Goal: Information Seeking & Learning: Learn about a topic

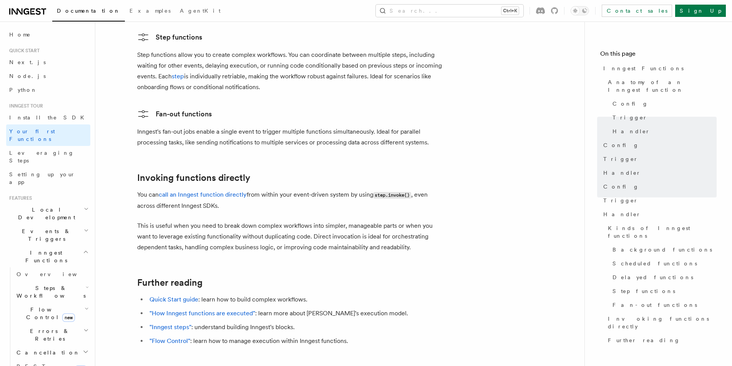
scroll to position [1459, 0]
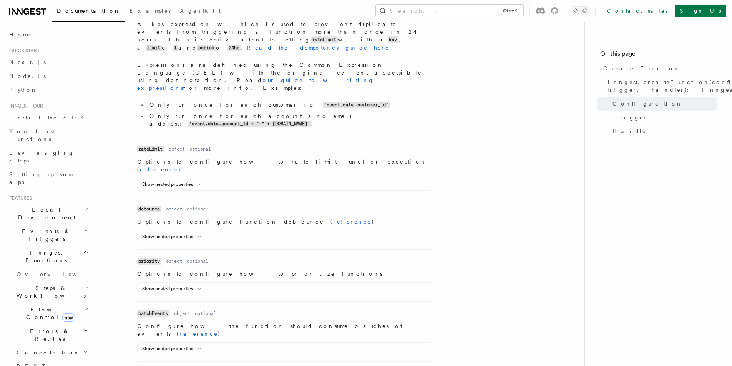
scroll to position [503, 0]
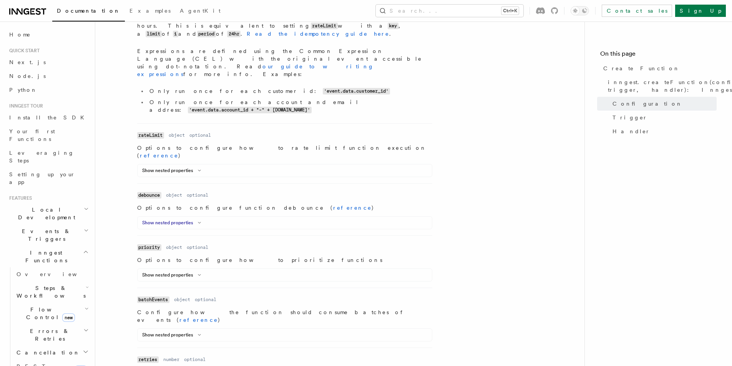
click at [189, 220] on button "Show nested properties" at bounding box center [173, 223] width 62 height 6
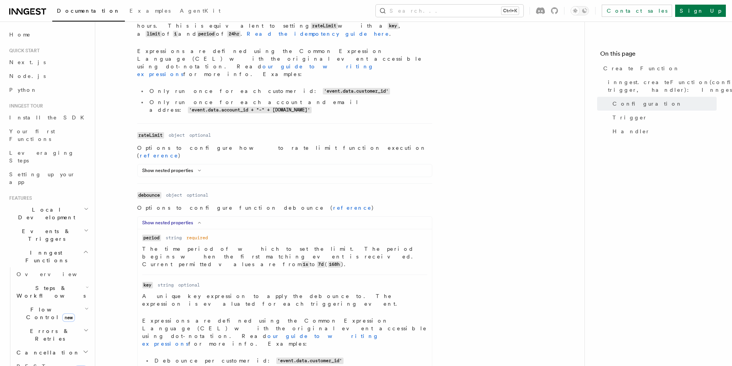
click at [190, 220] on button "Show nested properties" at bounding box center [173, 223] width 62 height 6
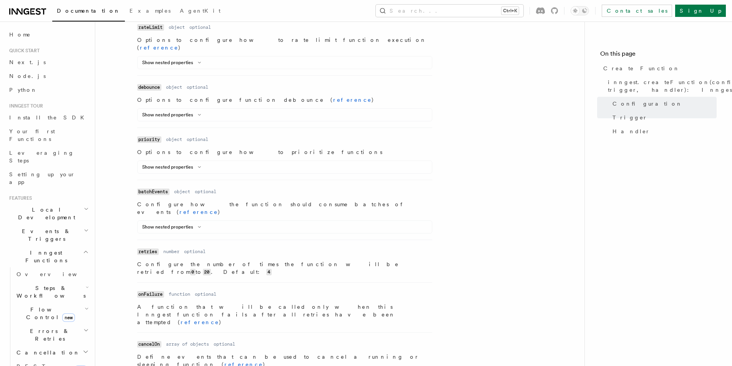
scroll to position [618, 0]
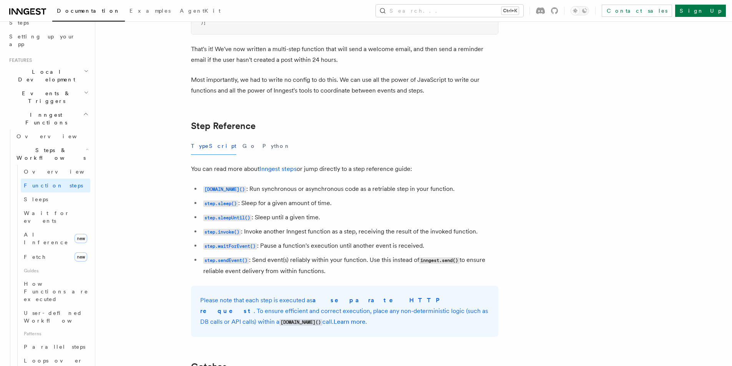
scroll to position [154, 0]
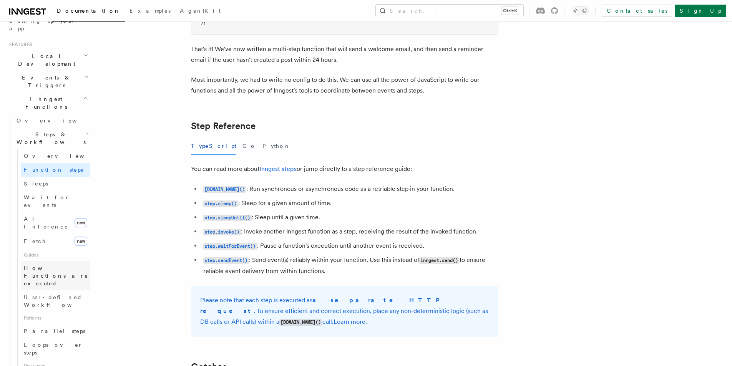
click at [60, 265] on span "How Functions are executed" at bounding box center [56, 276] width 65 height 22
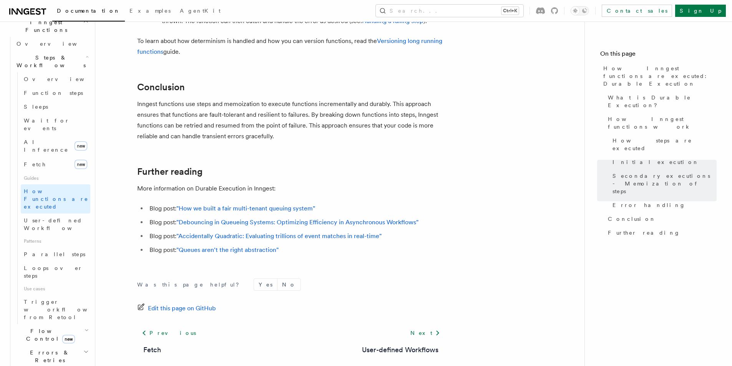
scroll to position [1453, 0]
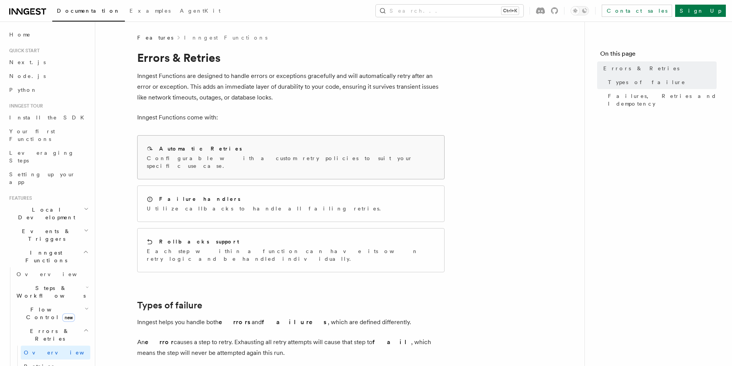
click at [219, 147] on div "Automatic Retries" at bounding box center [291, 149] width 288 height 8
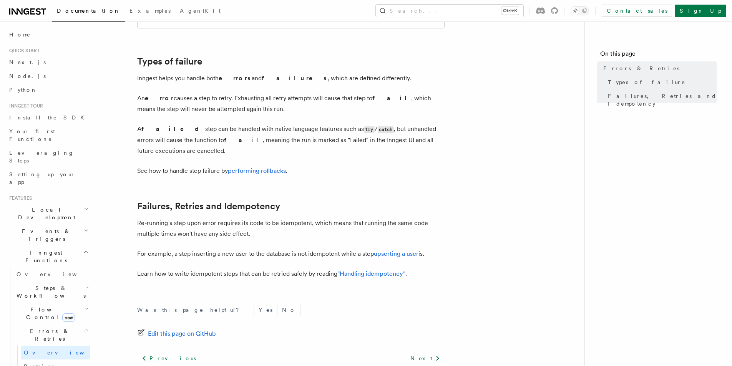
scroll to position [256, 0]
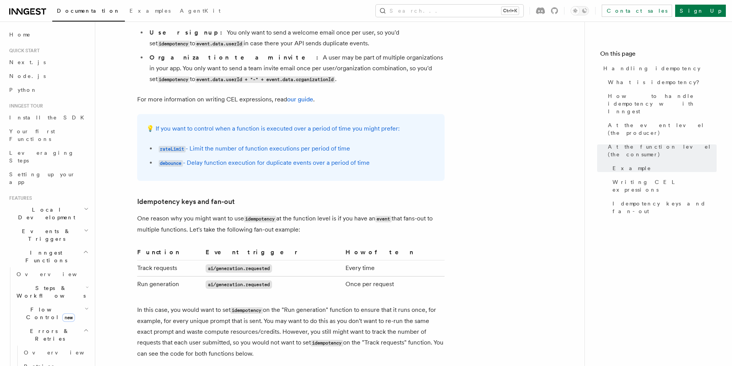
scroll to position [1490, 0]
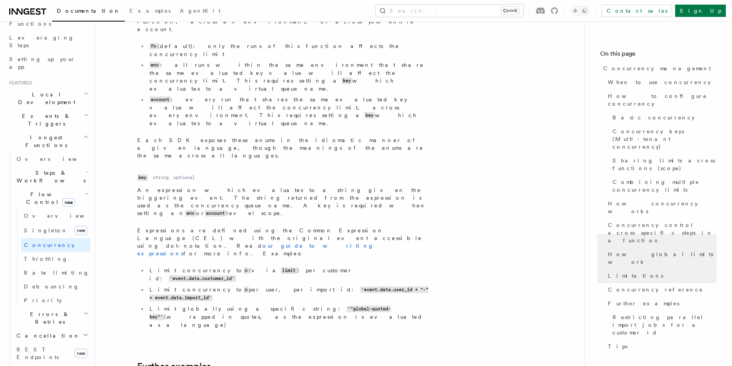
scroll to position [2757, 0]
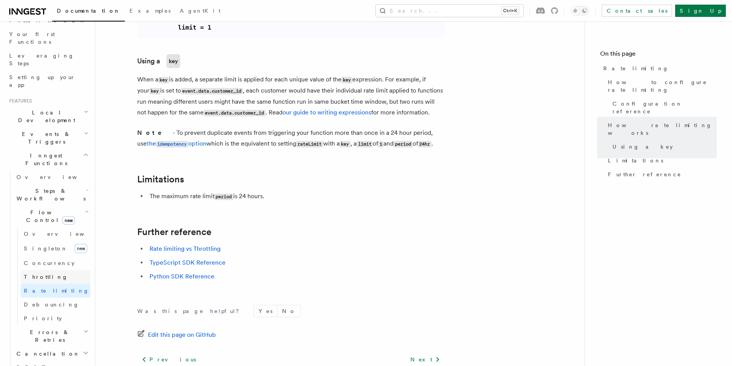
scroll to position [115, 0]
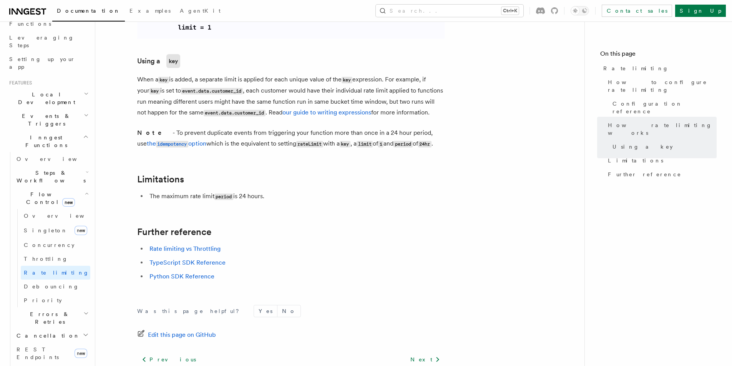
click at [70, 307] on h2 "Errors & Retries" at bounding box center [51, 318] width 77 height 22
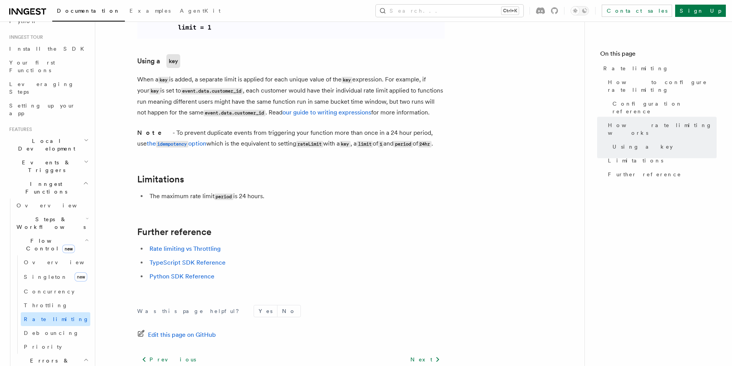
scroll to position [0, 0]
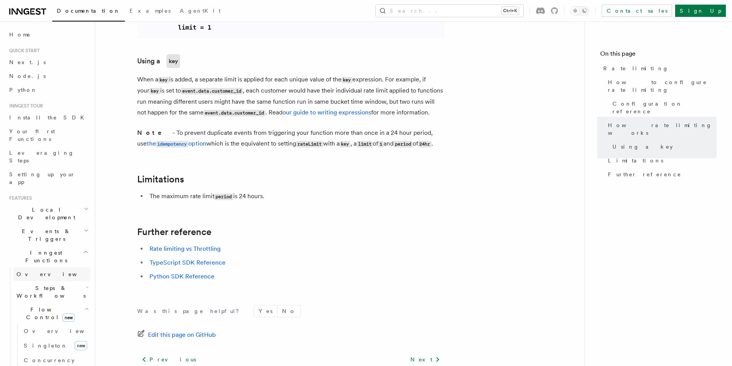
click at [74, 267] on link "Overview" at bounding box center [51, 274] width 77 height 14
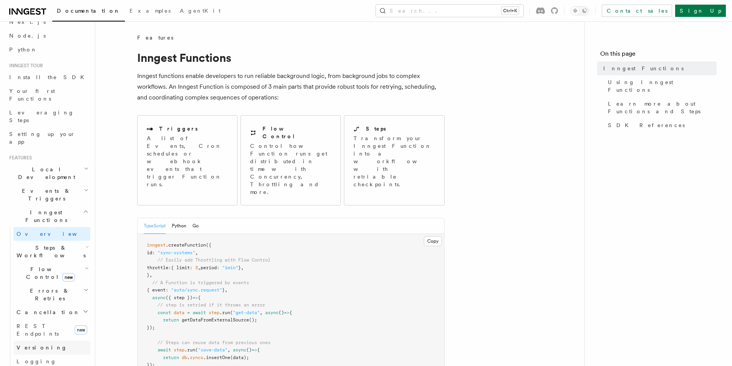
scroll to position [77, 0]
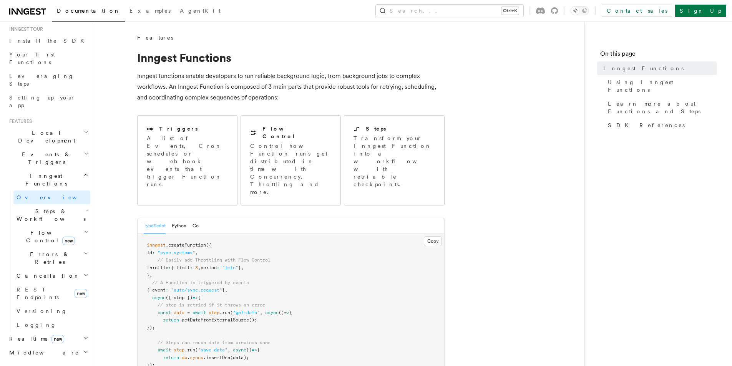
click at [61, 207] on span "Steps & Workflows" at bounding box center [49, 214] width 72 height 15
click at [61, 240] on link "Function steps" at bounding box center [56, 247] width 70 height 14
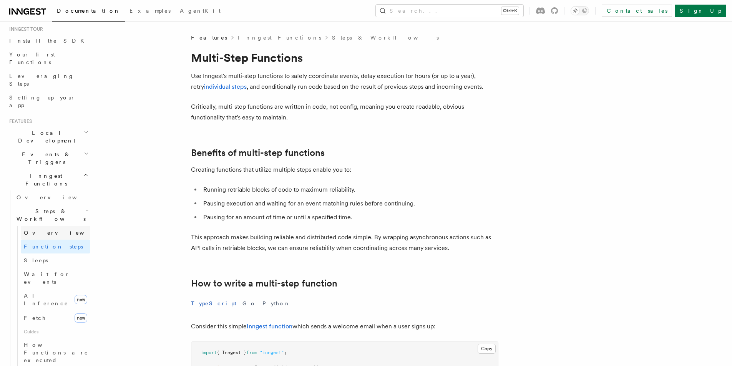
click at [50, 226] on link "Overview" at bounding box center [56, 233] width 70 height 14
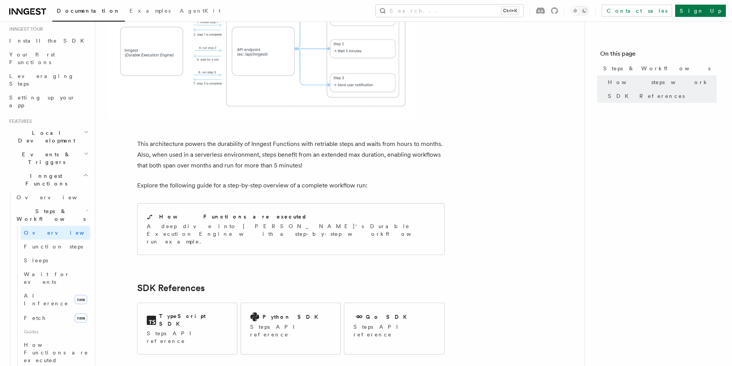
scroll to position [761, 0]
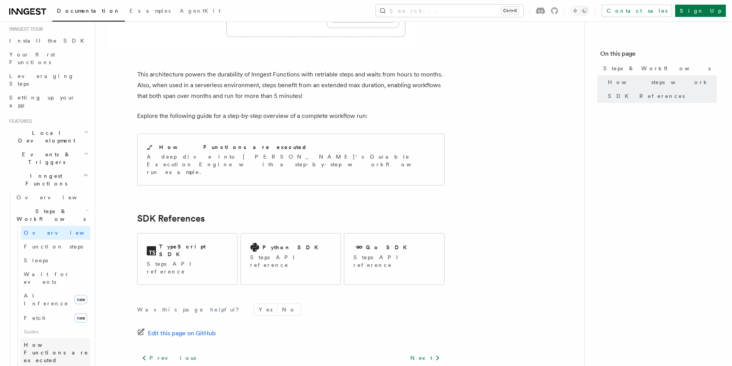
click at [72, 341] on span "How Functions are executed" at bounding box center [57, 352] width 66 height 23
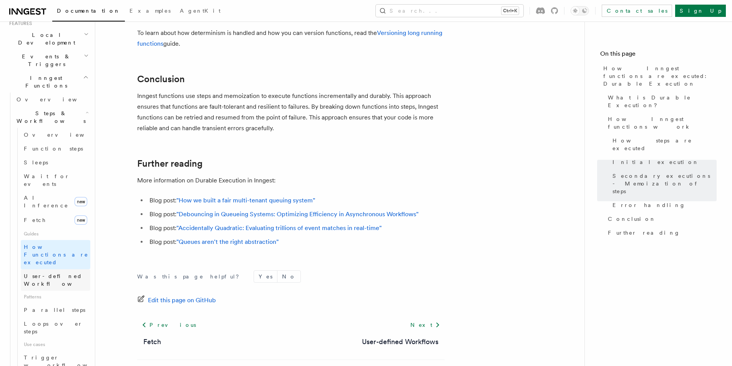
scroll to position [192, 0]
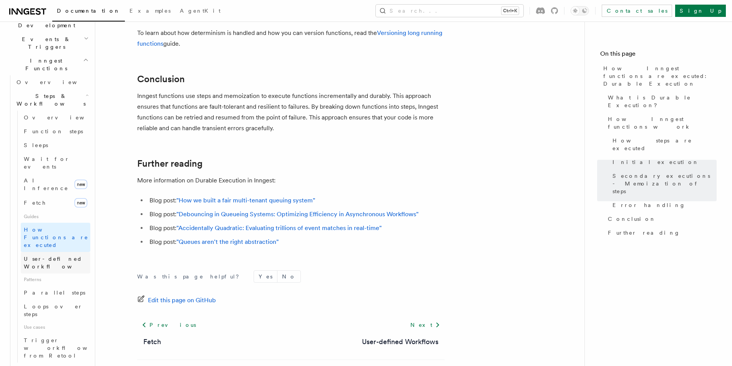
click at [54, 256] on span "User-defined Workflows" at bounding box center [58, 263] width 69 height 14
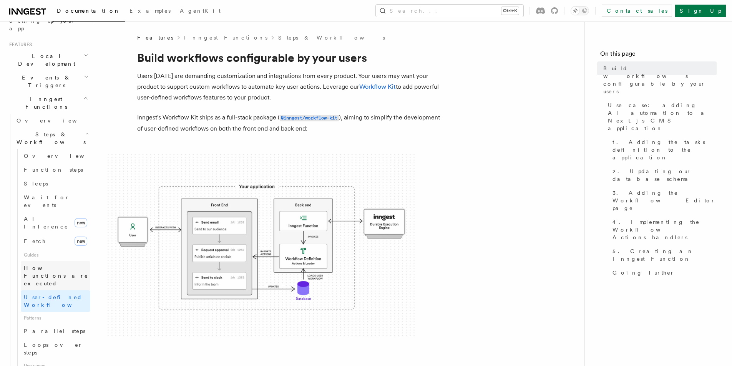
click at [64, 264] on span "How Functions are executed" at bounding box center [57, 275] width 66 height 23
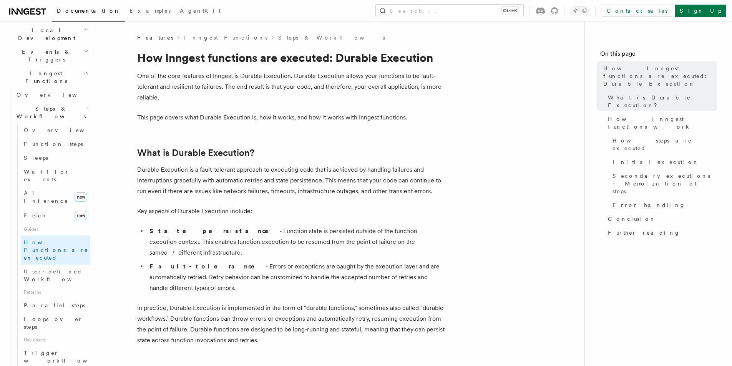
scroll to position [192, 0]
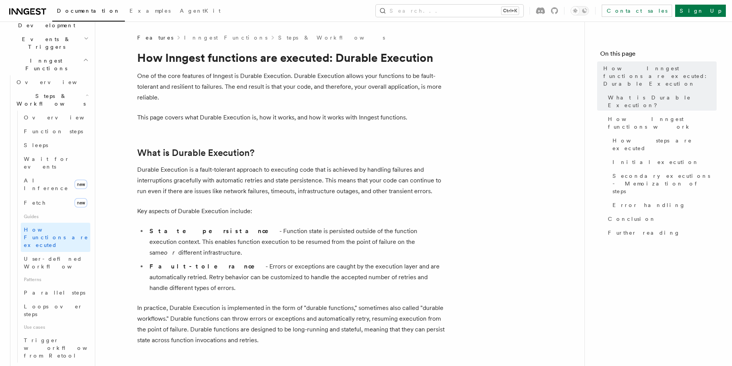
click at [84, 366] on icon "button" at bounding box center [86, 369] width 4 height 6
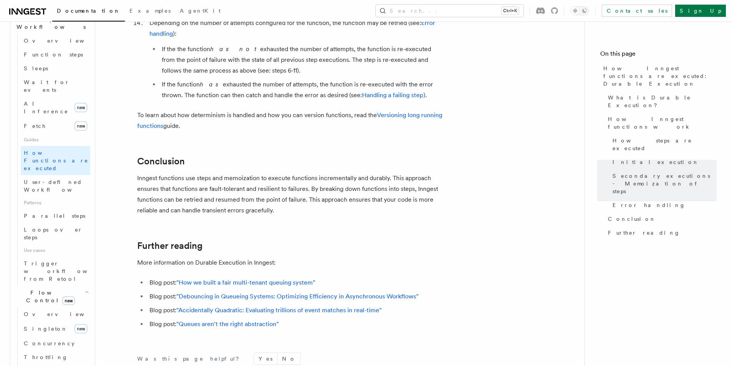
scroll to position [1382, 0]
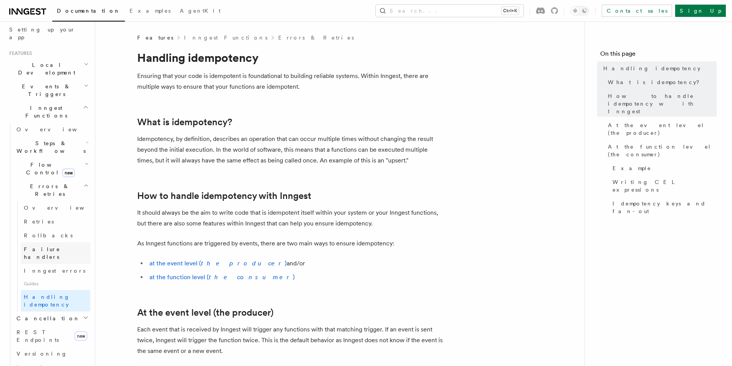
scroll to position [192, 0]
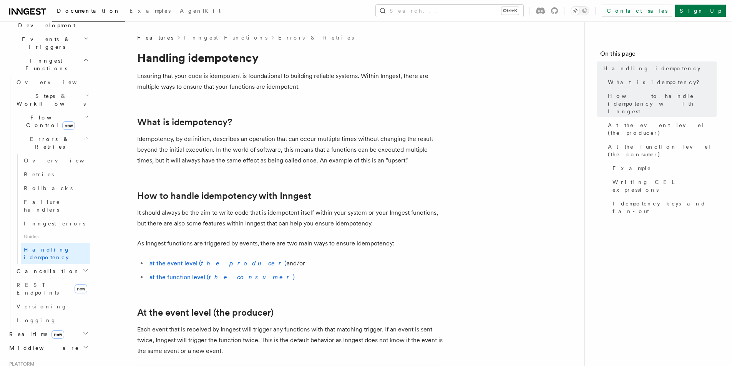
click at [199, 271] on ul "at the event level ( the producer ) and/or at the function level ( the consumer…" at bounding box center [290, 270] width 307 height 25
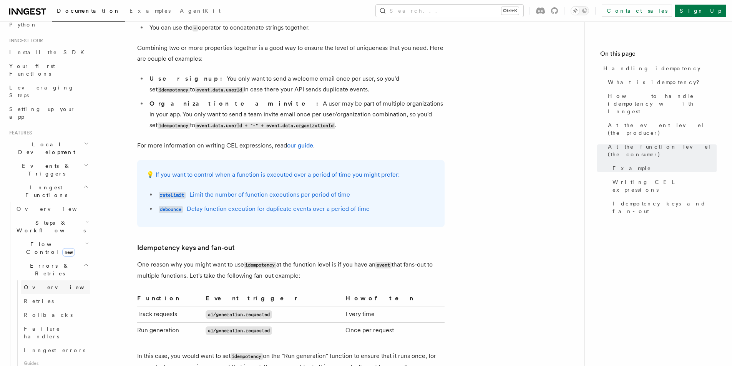
scroll to position [52, 0]
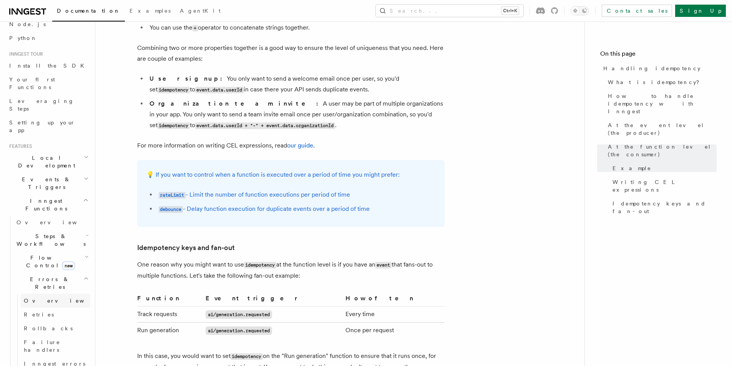
click at [64, 294] on link "Overview" at bounding box center [56, 301] width 70 height 14
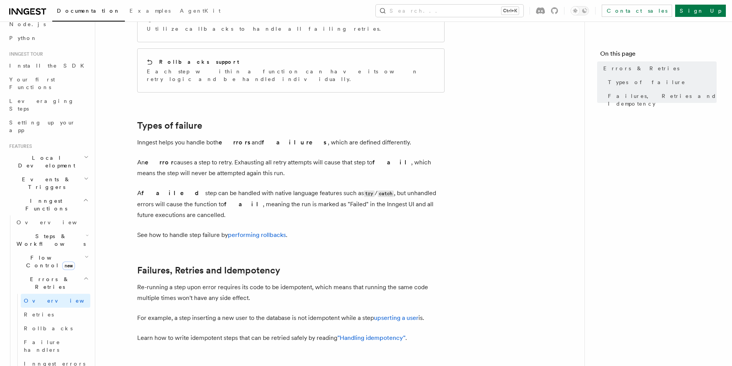
scroll to position [217, 0]
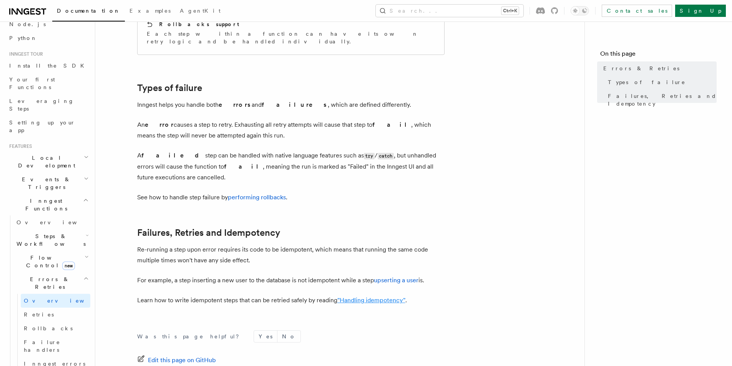
click at [395, 296] on link ""Handling idempotency"" at bounding box center [371, 299] width 68 height 7
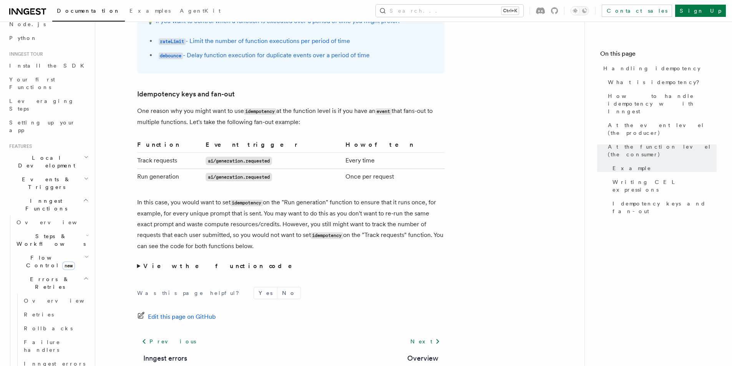
scroll to position [1490, 0]
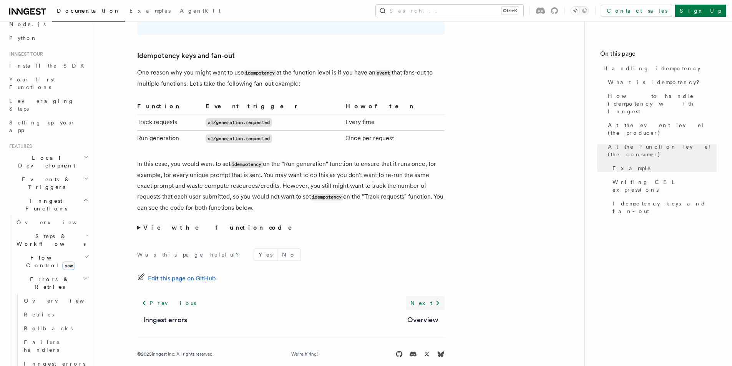
click at [429, 297] on link "Next" at bounding box center [424, 303] width 39 height 14
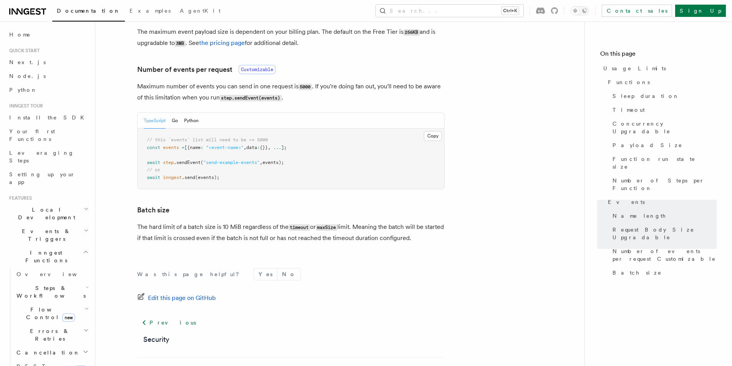
scroll to position [721, 0]
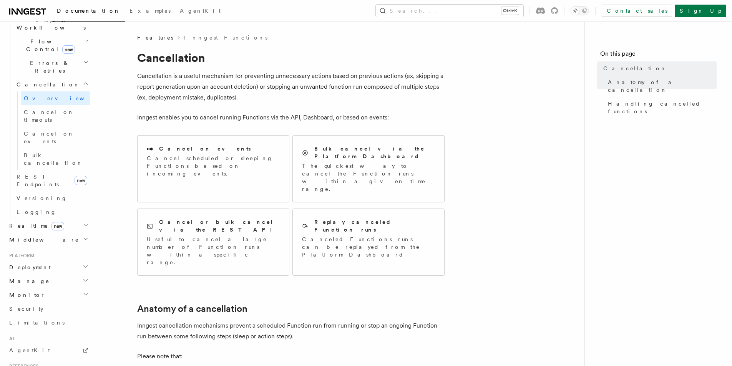
scroll to position [269, 0]
